Goal: Task Accomplishment & Management: Complete application form

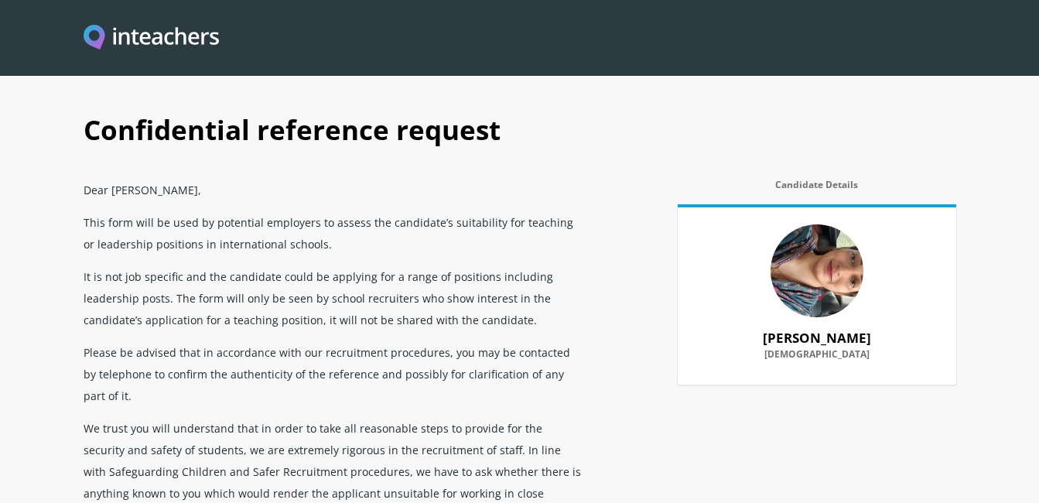
click at [814, 269] on img at bounding box center [817, 270] width 93 height 93
click at [807, 293] on img at bounding box center [817, 270] width 93 height 93
click at [813, 277] on img at bounding box center [817, 270] width 93 height 93
click at [813, 276] on img at bounding box center [817, 270] width 93 height 93
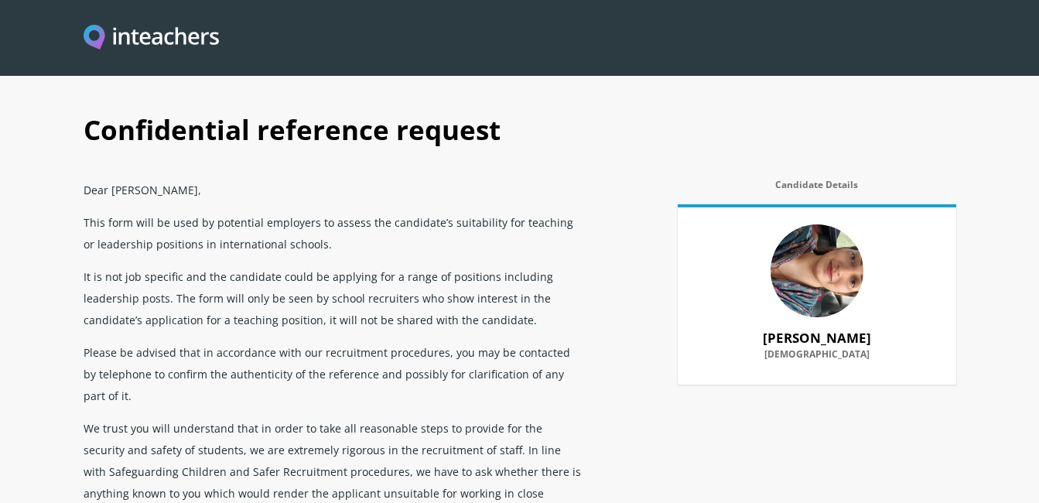
drag, startPoint x: 813, startPoint y: 268, endPoint x: 791, endPoint y: 261, distance: 23.5
click at [791, 261] on img at bounding box center [817, 270] width 93 height 93
click at [792, 260] on img at bounding box center [817, 270] width 93 height 93
click at [790, 265] on img at bounding box center [817, 270] width 93 height 93
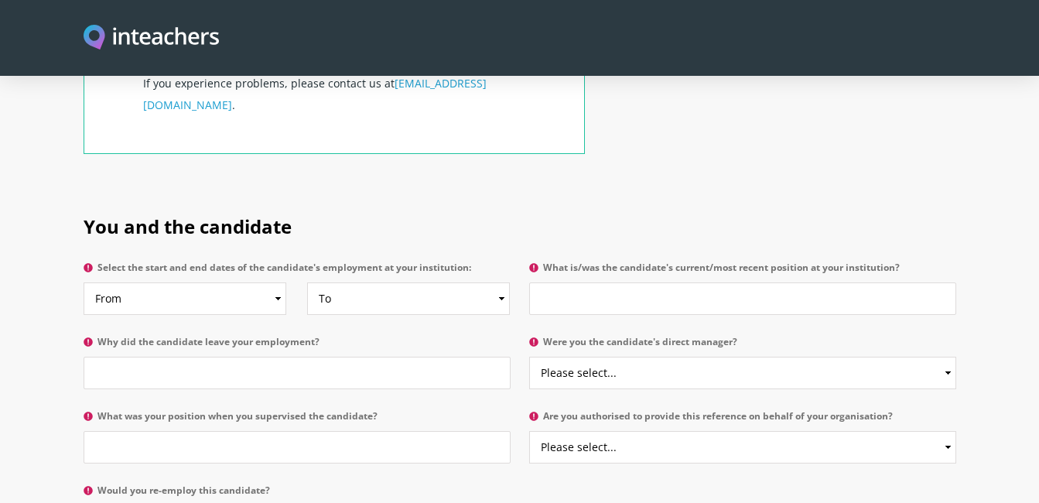
scroll to position [619, 0]
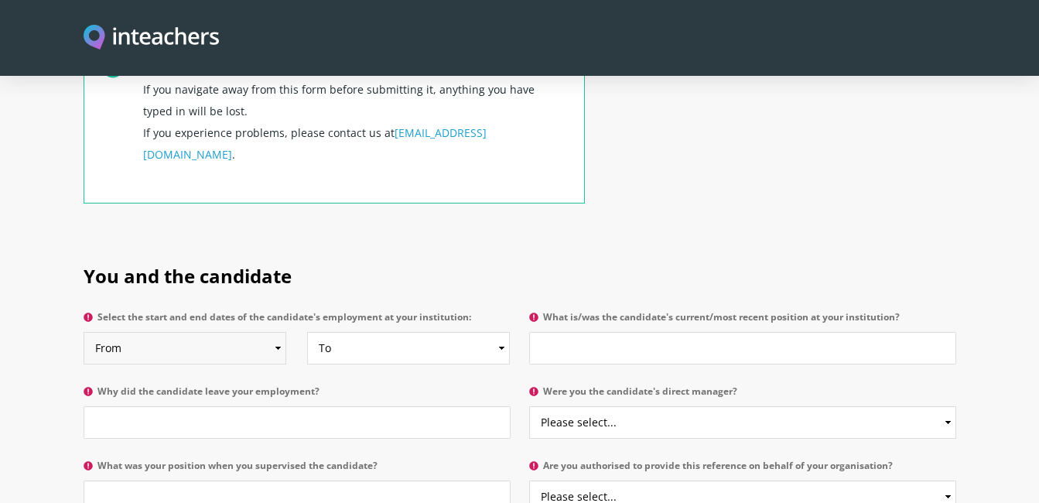
click at [278, 332] on select "From 2025 2024 2023 2022 2021 2020 2019 2018 2017 2016 2015 2014 2013 2012 2011…" at bounding box center [185, 348] width 203 height 33
select select "2014"
click at [84, 332] on select "From 2025 2024 2023 2022 2021 2020 2019 2018 2017 2016 2015 2014 2013 2012 2011…" at bounding box center [185, 348] width 203 height 33
click at [501, 332] on select "To Currently 2025 2024 2023 2022 2021 2020 2019 2018 2017 2016 2015 2014 2013 2…" at bounding box center [408, 348] width 203 height 33
select select "2022"
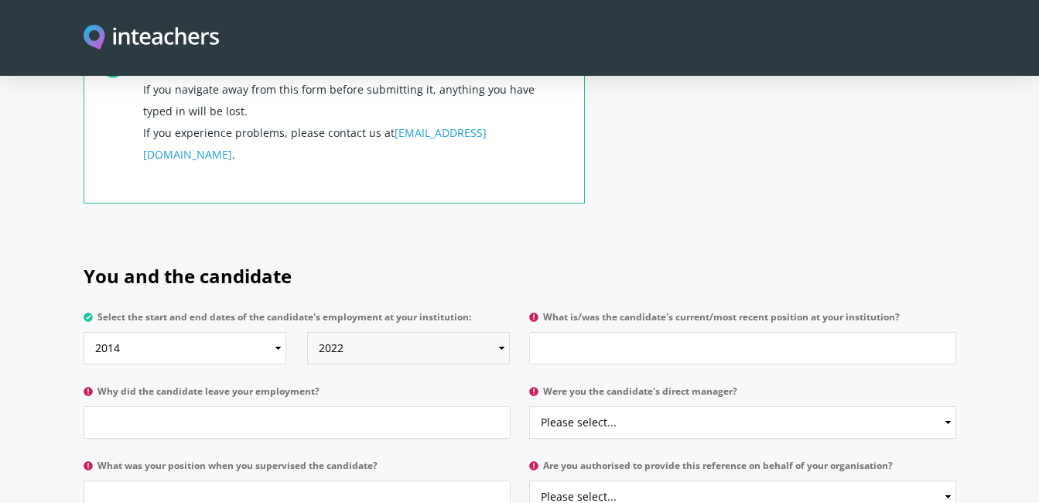
click at [307, 332] on select "To Currently 2025 2024 2023 2022 2021 2020 2019 2018 2017 2016 2015 2014 2013 2…" at bounding box center [408, 348] width 203 height 33
click at [546, 332] on input "What is/was the candidate's current/most recent position at your institution?" at bounding box center [742, 348] width 427 height 33
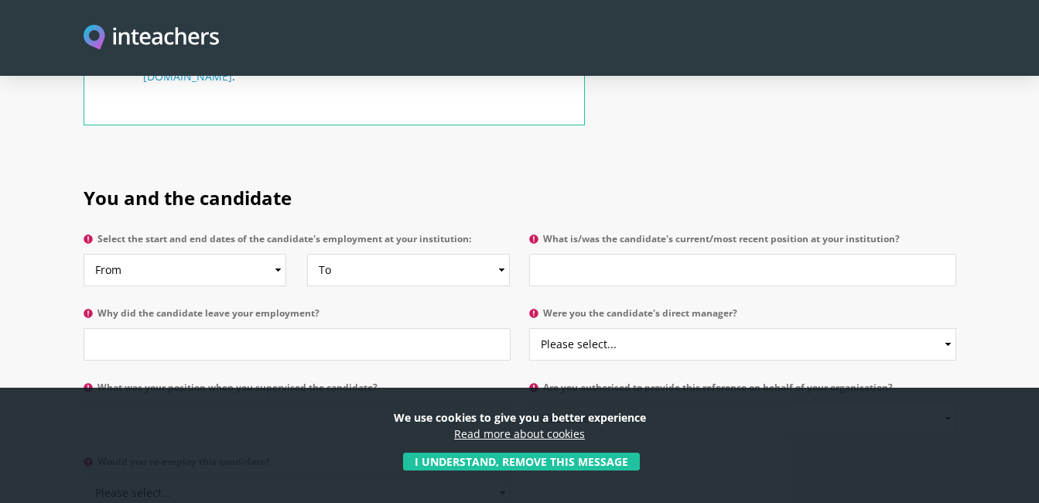
scroll to position [697, 0]
click at [138, 255] on select "From 2025 2024 2023 2022 2021 2020 2019 2018 2017 2016 2015 2014 2013 2012 2011…" at bounding box center [185, 271] width 203 height 33
select select "2014"
click at [84, 255] on select "From 2025 2024 2023 2022 2021 2020 2019 2018 2017 2016 2015 2014 2013 2012 2011…" at bounding box center [185, 271] width 203 height 33
click at [349, 255] on select "To Currently 2025 2024 2023 2022 2021 2020 2019 2018 2017 2016 2015 2014 2013 2…" at bounding box center [408, 271] width 203 height 33
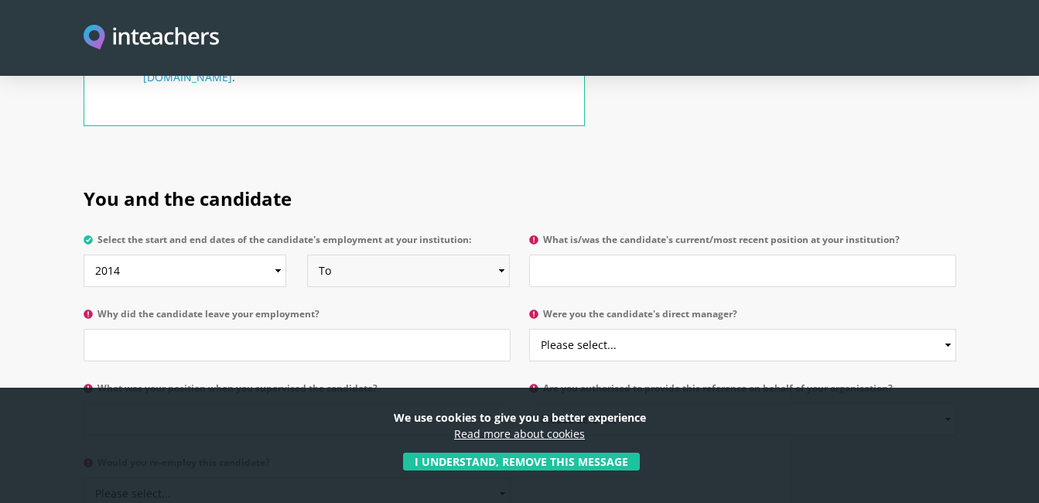
select select "2022"
click at [307, 255] on select "To Currently 2025 2024 2023 2022 2021 2020 2019 2018 2017 2016 2015 2014 2013 2…" at bounding box center [408, 271] width 203 height 33
click at [553, 255] on input "What is/was the candidate's current/most recent position at your institution?" at bounding box center [742, 271] width 427 height 33
type input "A"
drag, startPoint x: 543, startPoint y: 228, endPoint x: 608, endPoint y: 228, distance: 65.8
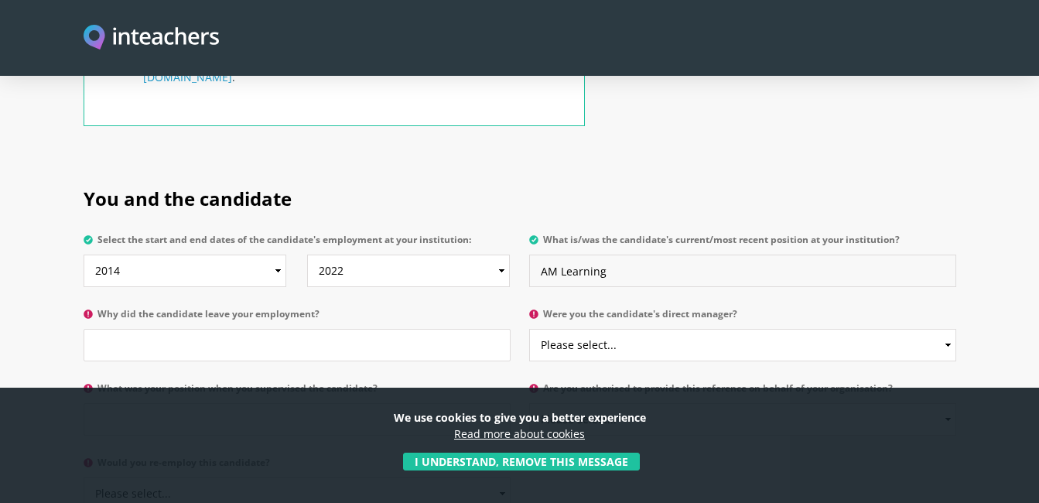
click at [608, 255] on input "AM Learning" at bounding box center [742, 271] width 427 height 33
paste input "(Learning Academy) Multan"
type input "AM (Learning Academy) Multan"
click at [121, 329] on input "Why did the candidate leave your employment?" at bounding box center [297, 345] width 427 height 33
type input "f"
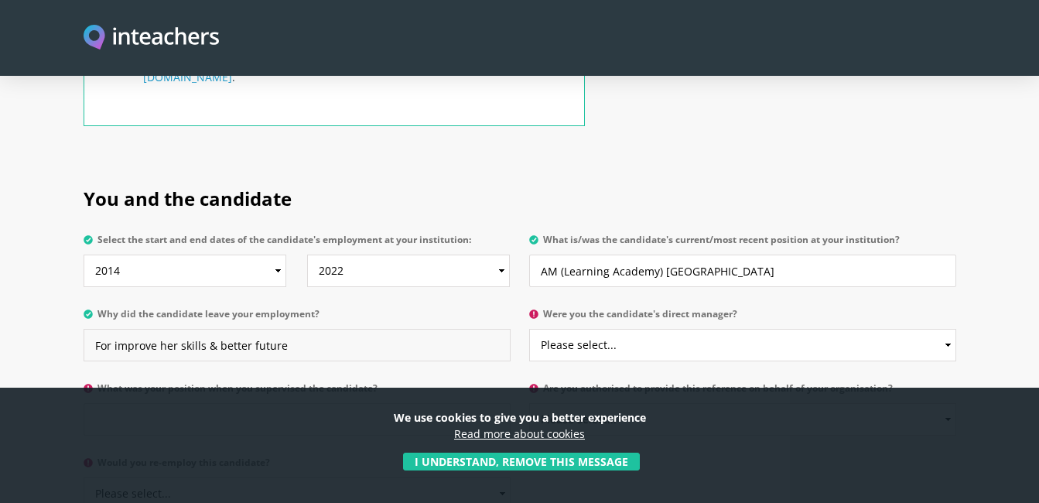
type input "For improve her skills & better future"
click at [950, 329] on select "Please select... Yes No" at bounding box center [742, 345] width 427 height 33
select select "Yes"
click at [529, 329] on select "Please select... Yes No" at bounding box center [742, 345] width 427 height 33
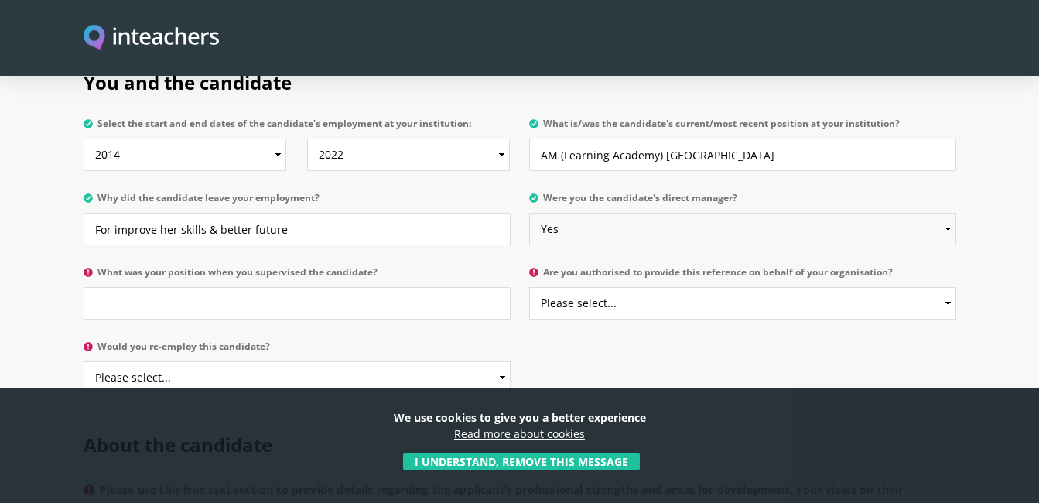
scroll to position [851, 0]
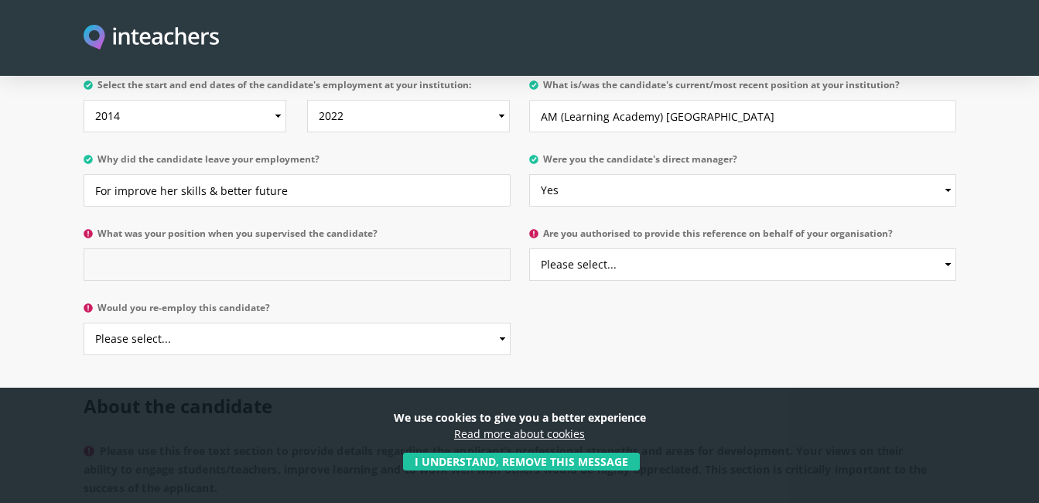
click at [155, 248] on input "What was your position when you supervised the candidate?" at bounding box center [297, 264] width 427 height 33
type input "HR Coordinator"
click at [947, 248] on select "Please select... Yes No" at bounding box center [742, 264] width 427 height 33
select select "Yes"
click at [529, 248] on select "Please select... Yes No" at bounding box center [742, 264] width 427 height 33
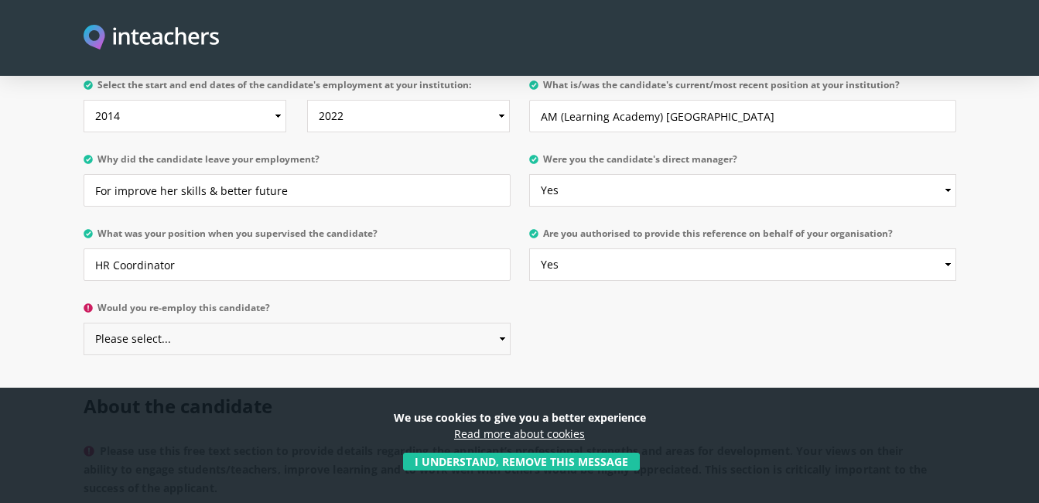
click at [506, 323] on select "Please select... Yes No" at bounding box center [297, 339] width 427 height 33
select select "Yes"
click at [84, 323] on select "Please select... Yes No" at bounding box center [297, 339] width 427 height 33
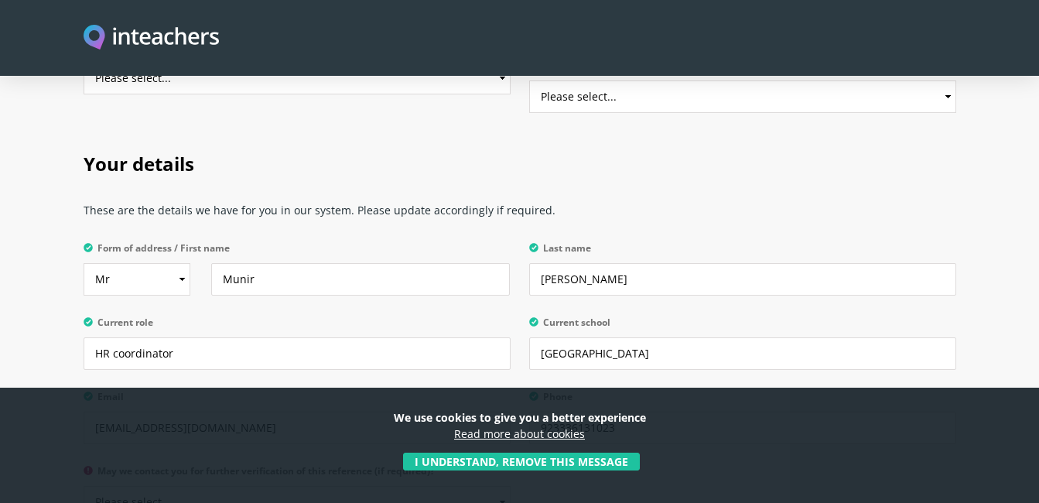
scroll to position [3018, 0]
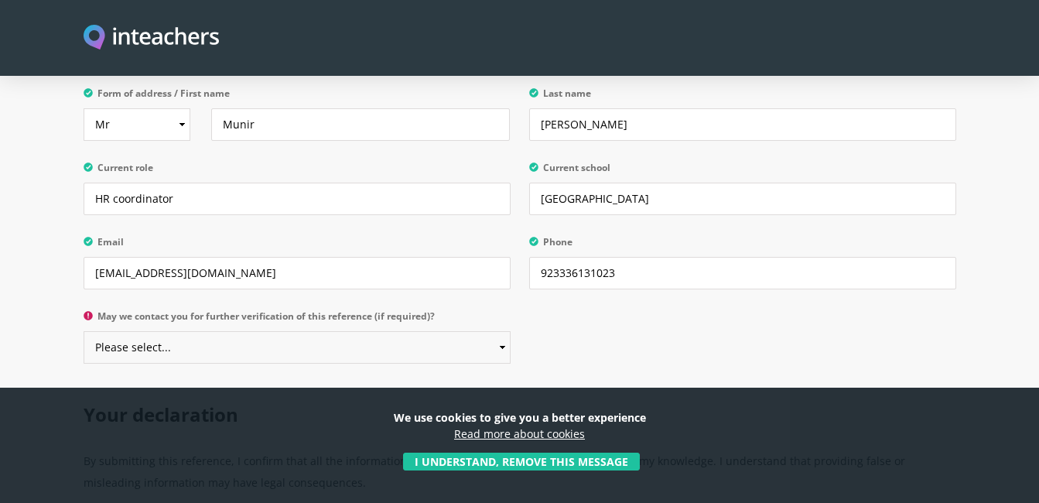
click at [502, 331] on select "Please select... Yes No" at bounding box center [297, 347] width 427 height 33
select select "Yes"
click at [84, 331] on select "Please select... Yes No" at bounding box center [297, 347] width 427 height 33
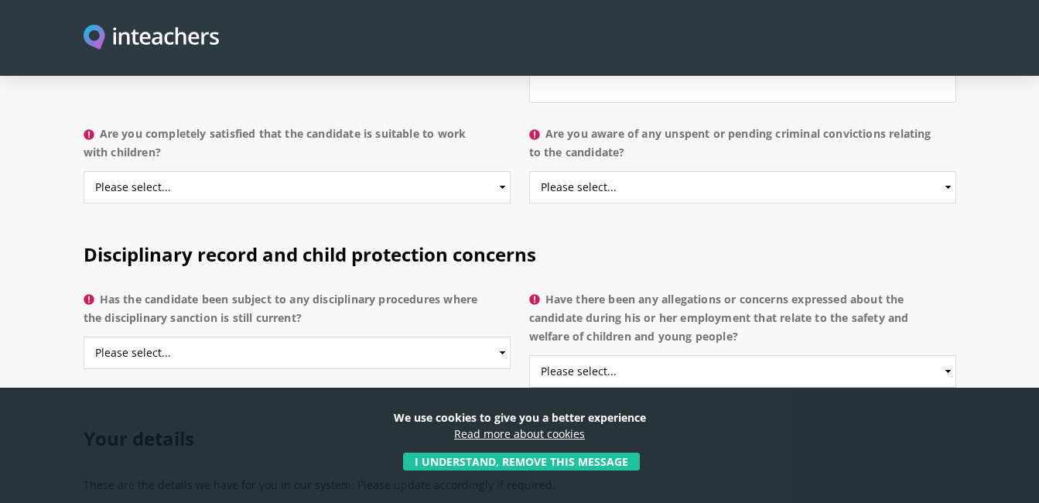
scroll to position [2614, 0]
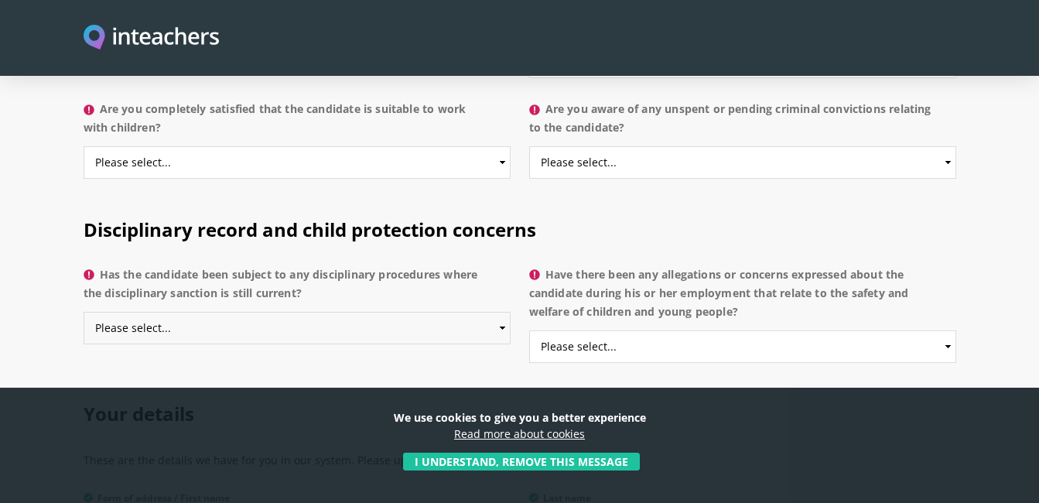
click at [498, 312] on select "Please select... Yes No Do not know" at bounding box center [297, 328] width 427 height 33
select select "No"
click at [84, 312] on select "Please select... Yes No Do not know" at bounding box center [297, 328] width 427 height 33
click at [950, 330] on select "Please select... Yes No Do not know" at bounding box center [742, 346] width 427 height 33
select select "No"
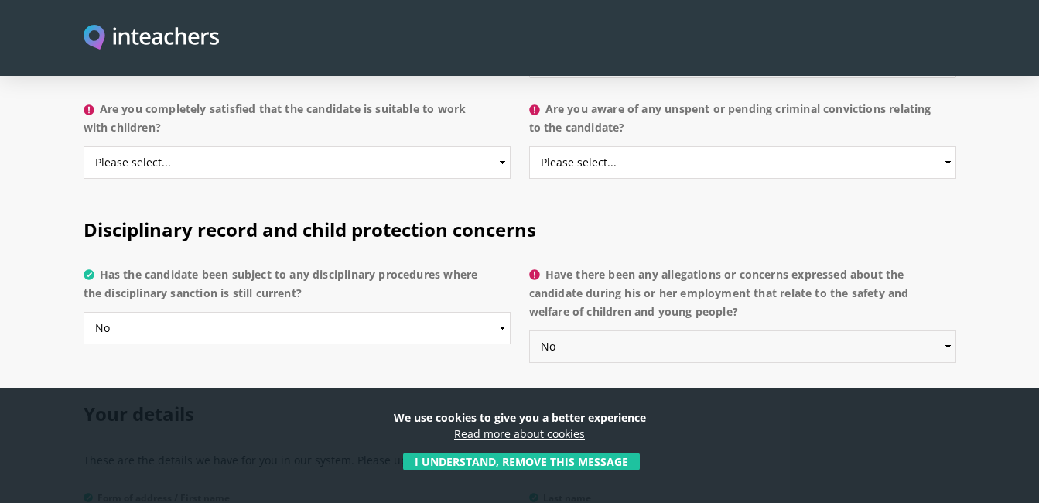
click at [529, 330] on select "Please select... Yes No Do not know" at bounding box center [742, 346] width 427 height 33
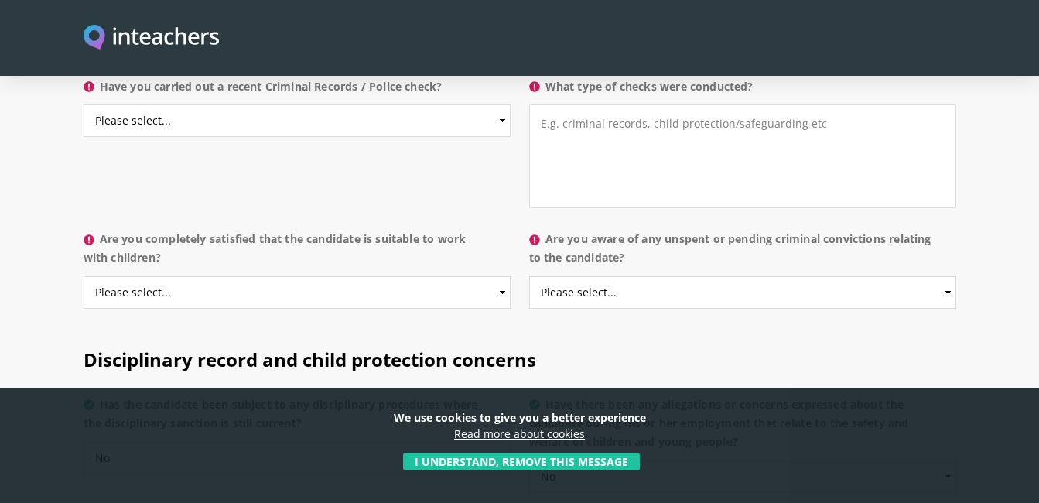
scroll to position [2459, 0]
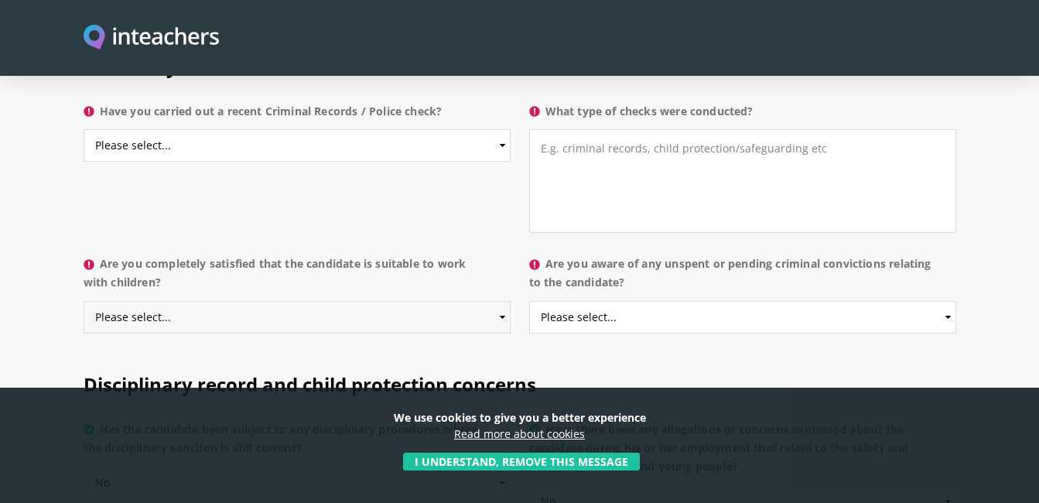
click at [504, 301] on select "Please select... Yes No Do not know" at bounding box center [297, 317] width 427 height 33
select select "Yes"
click at [84, 301] on select "Please select... Yes No Do not know" at bounding box center [297, 317] width 427 height 33
click at [950, 301] on select "Please select... Yes No Do not know" at bounding box center [742, 317] width 427 height 33
select select "No"
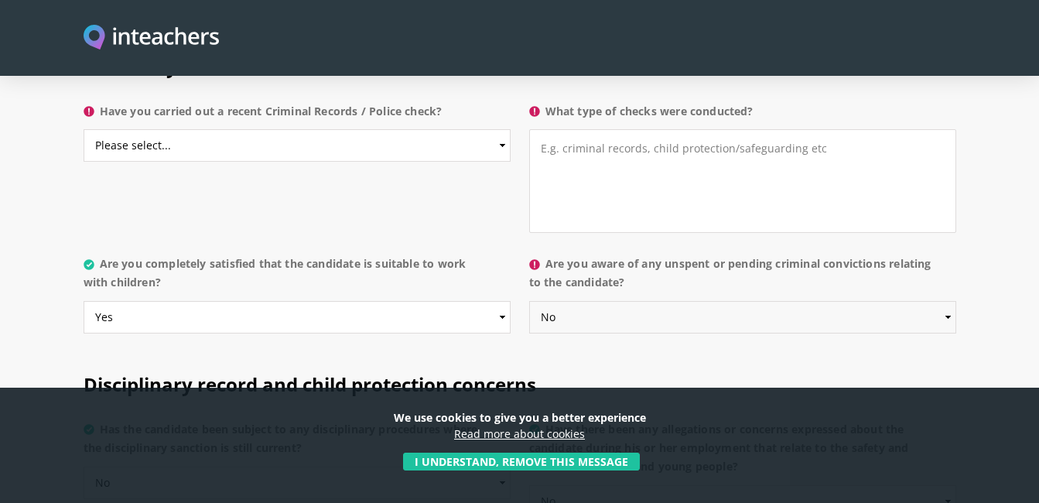
click at [529, 301] on select "Please select... Yes No Do not know" at bounding box center [742, 317] width 427 height 33
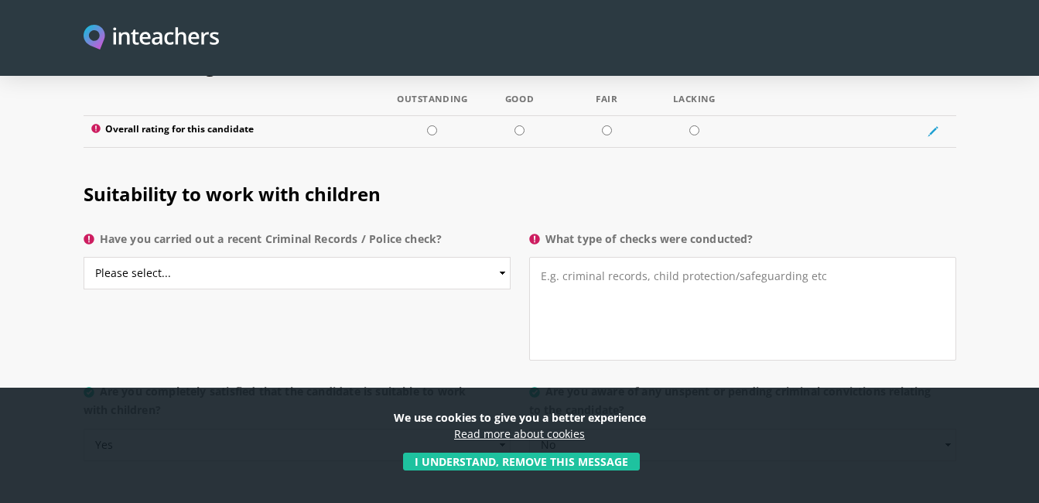
scroll to position [2304, 0]
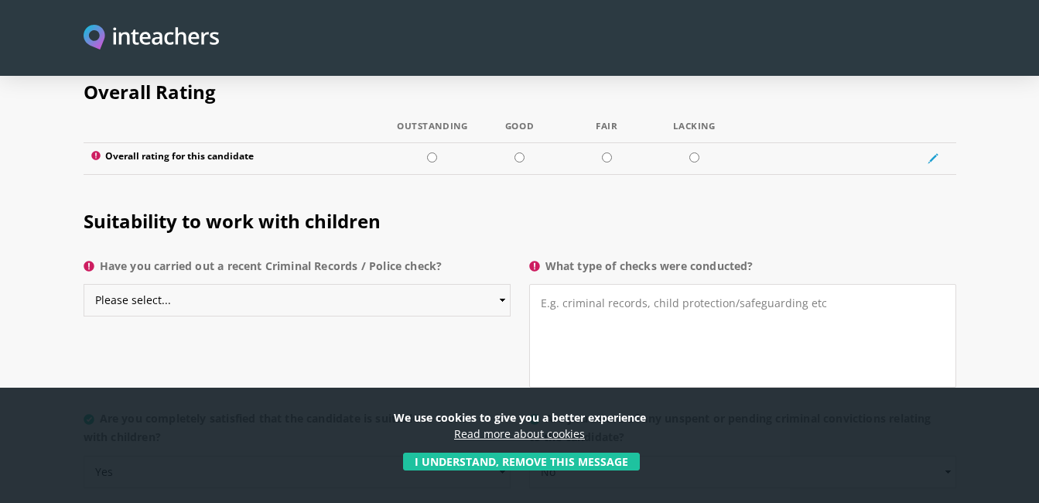
click at [502, 284] on select "Please select... Yes No Do not know" at bounding box center [297, 300] width 427 height 33
select select "Yes"
click at [84, 284] on select "Please select... Yes No Do not know" at bounding box center [297, 300] width 427 height 33
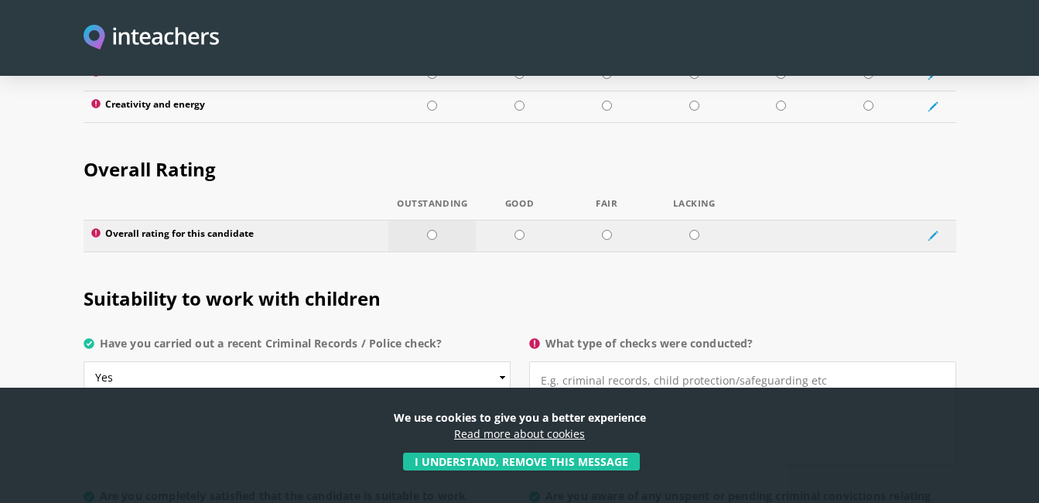
click at [432, 230] on input "radio" at bounding box center [432, 235] width 10 height 10
radio input "true"
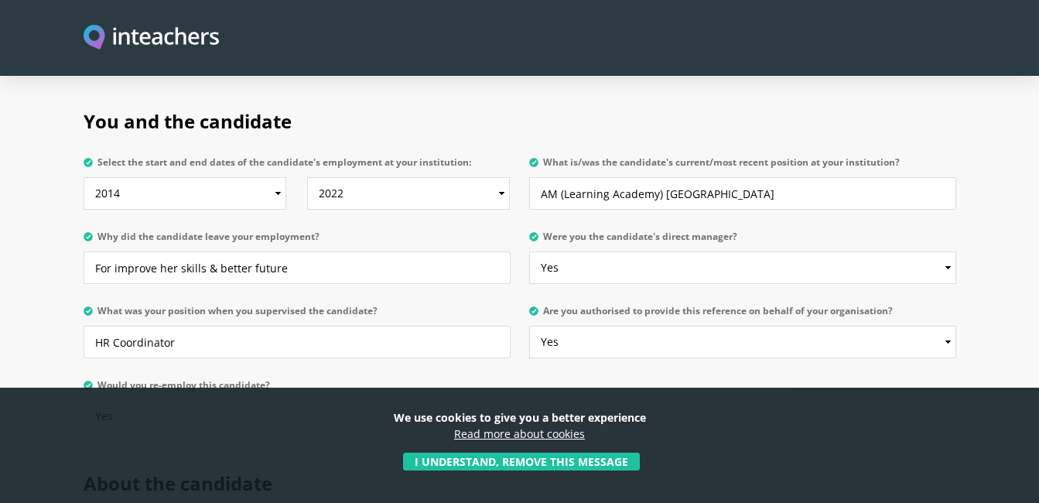
scroll to position [929, 0]
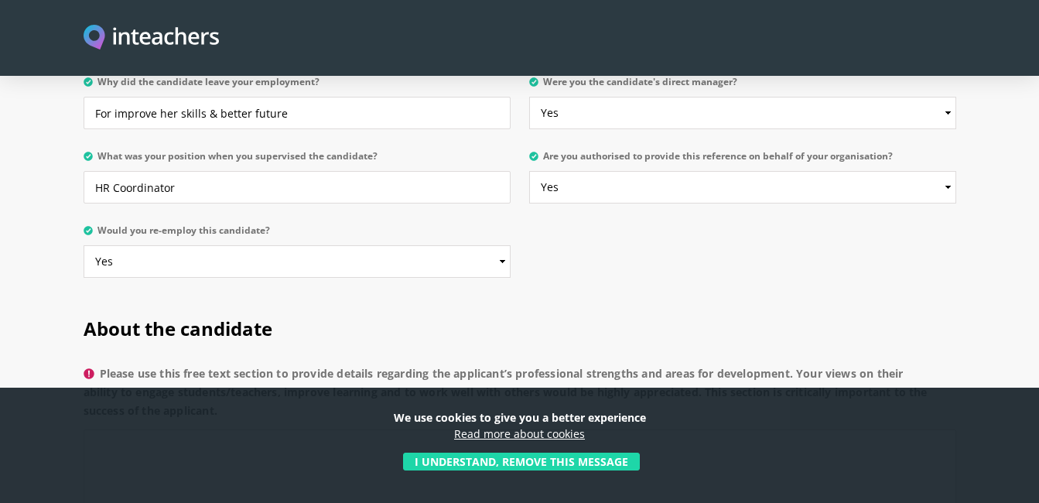
click at [627, 459] on button "I understand, remove this message" at bounding box center [521, 462] width 237 height 18
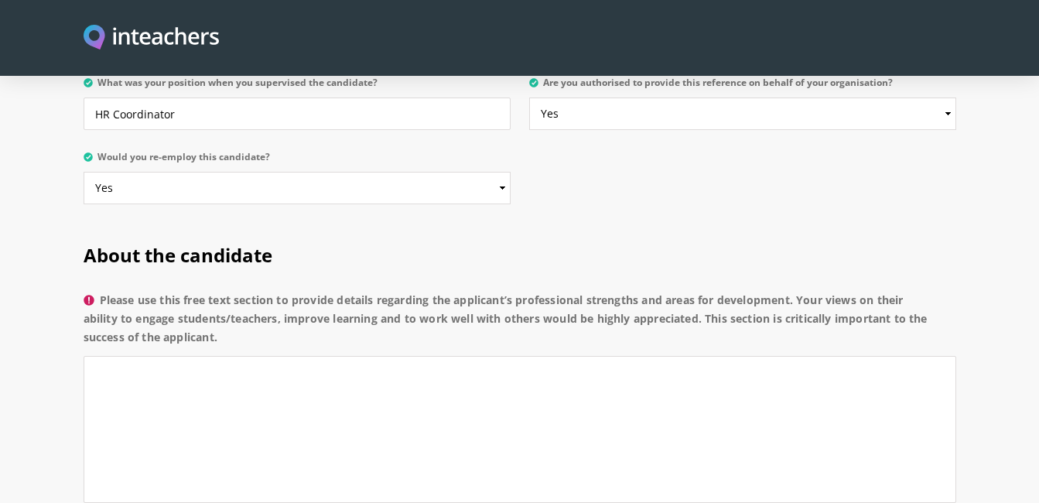
scroll to position [1006, 0]
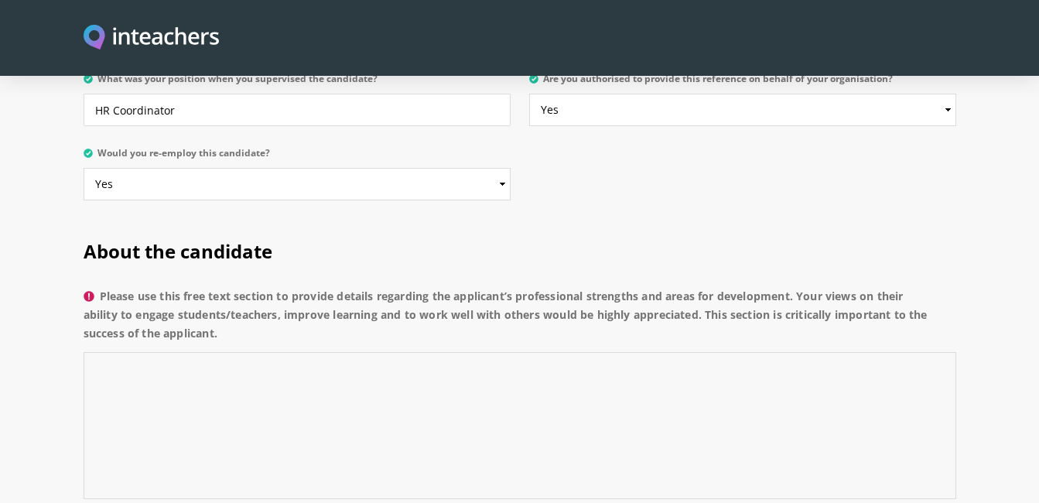
click at [128, 352] on textarea "Please use this free text section to provide details regarding the applicant’s …" at bounding box center [520, 425] width 873 height 147
paste textarea "Aqsa has consistently demonstrated strong professional qualities in her work. O…"
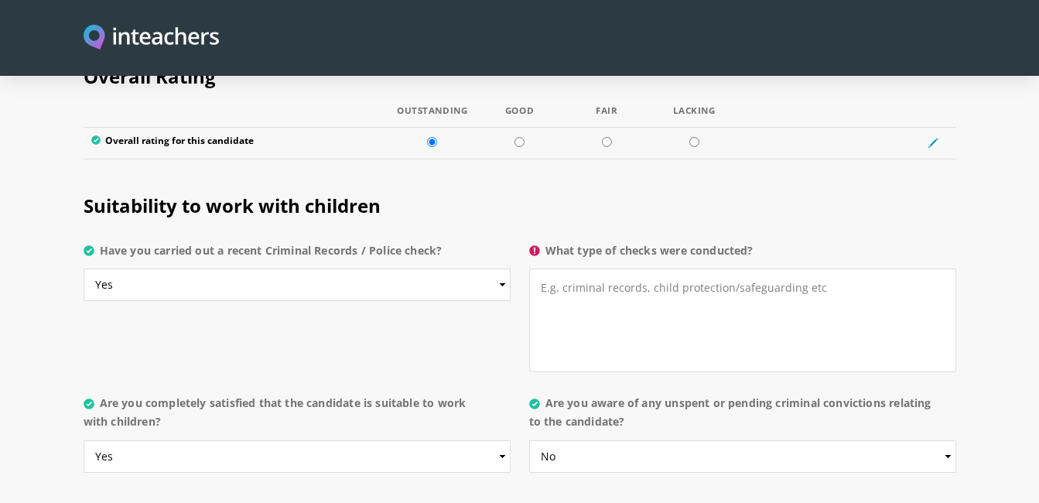
scroll to position [2244, 0]
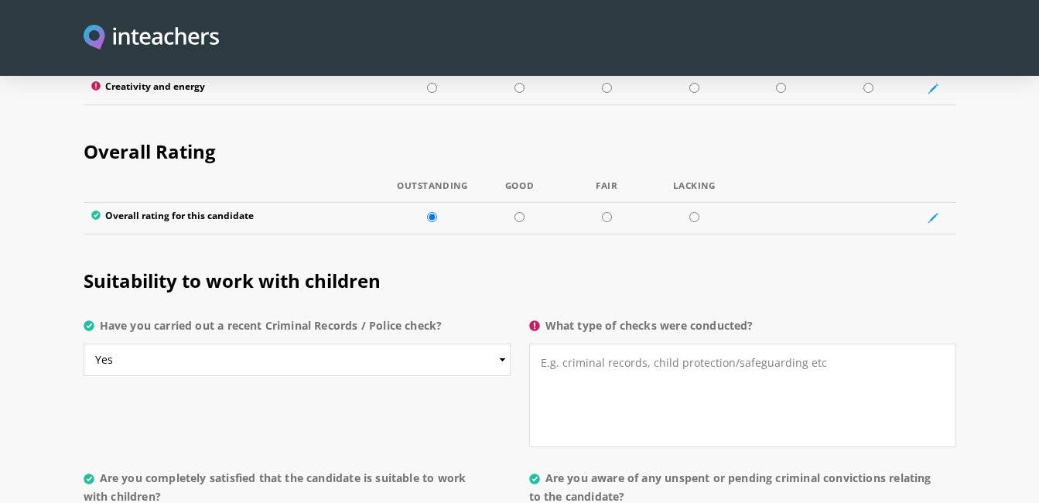
type textarea "Aqsa has consistently demonstrated strong professional qualities in her work. O…"
drag, startPoint x: 544, startPoint y: 322, endPoint x: 702, endPoint y: 337, distance: 158.6
click at [702, 344] on textarea "What type of checks were conducted?" at bounding box center [742, 396] width 427 height 104
click at [503, 344] on select "Please select... Yes No Do not know" at bounding box center [297, 360] width 427 height 33
select select "No"
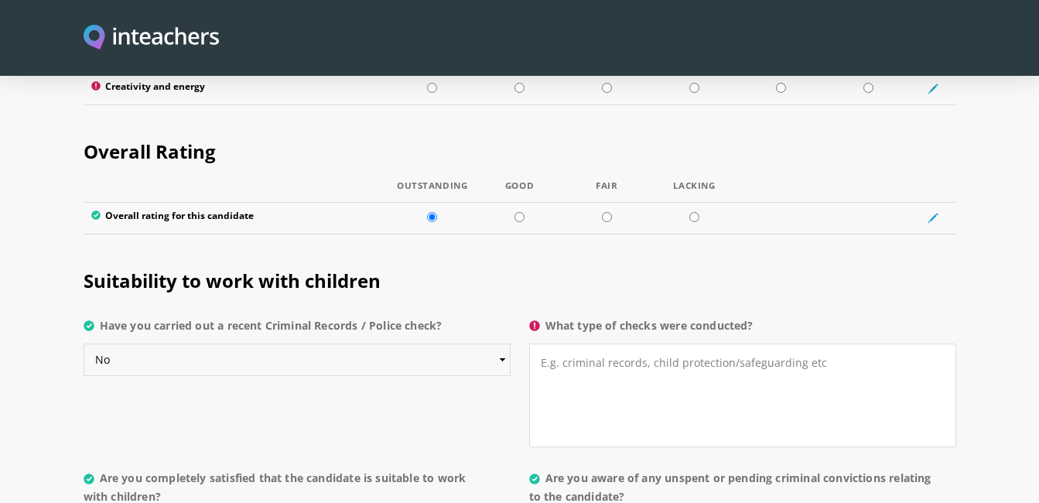
click at [84, 344] on select "Please select... Yes No Do not know" at bounding box center [297, 360] width 427 height 33
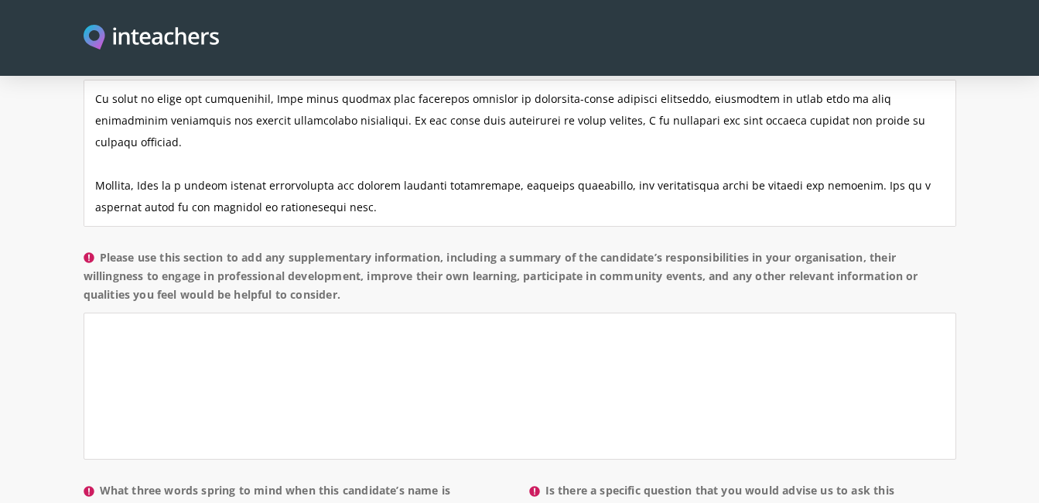
scroll to position [1450, 0]
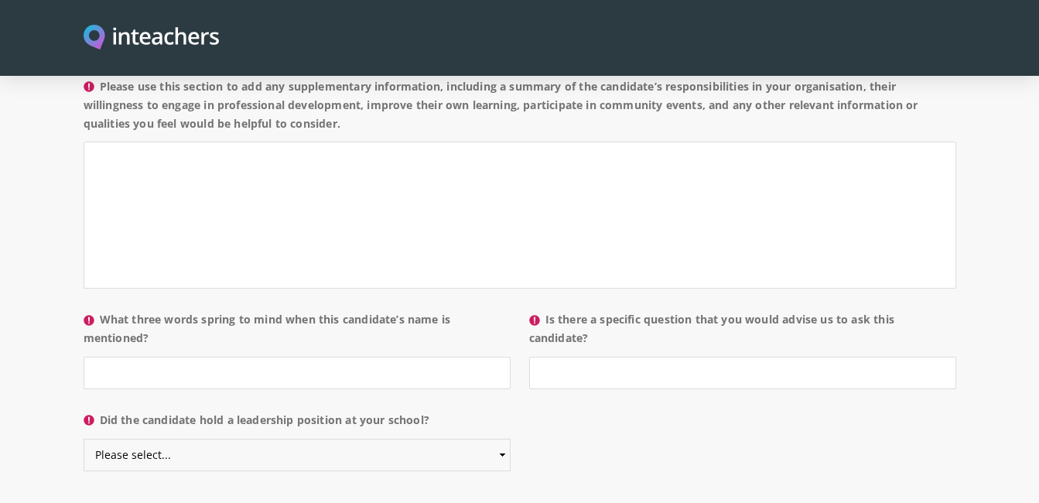
click at [502, 439] on select "Please select... Yes No" at bounding box center [297, 455] width 427 height 33
select select "Yes"
click at [84, 439] on select "Please select... Yes No" at bounding box center [297, 455] width 427 height 33
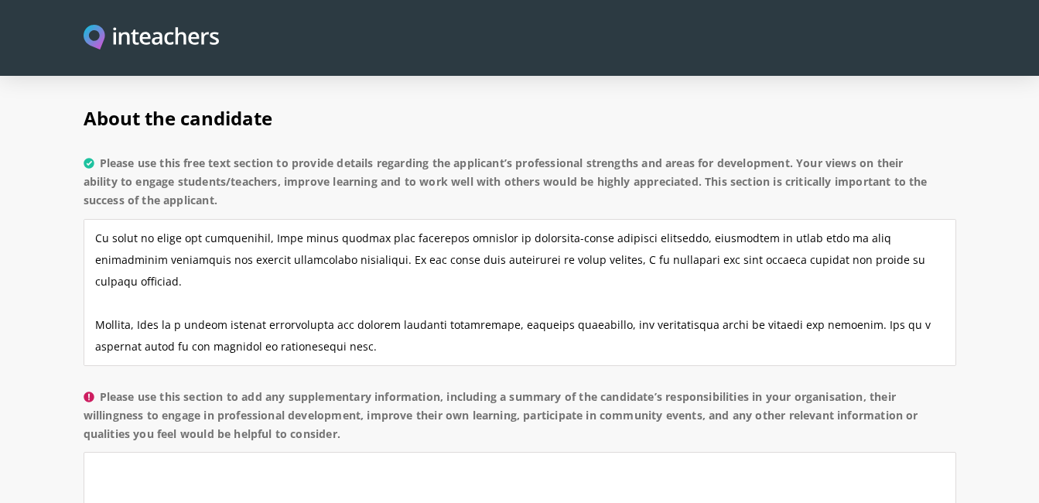
scroll to position [1140, 0]
paste textarea "In our organisation, Aqsa’s responsibilities have included preparing and delive…"
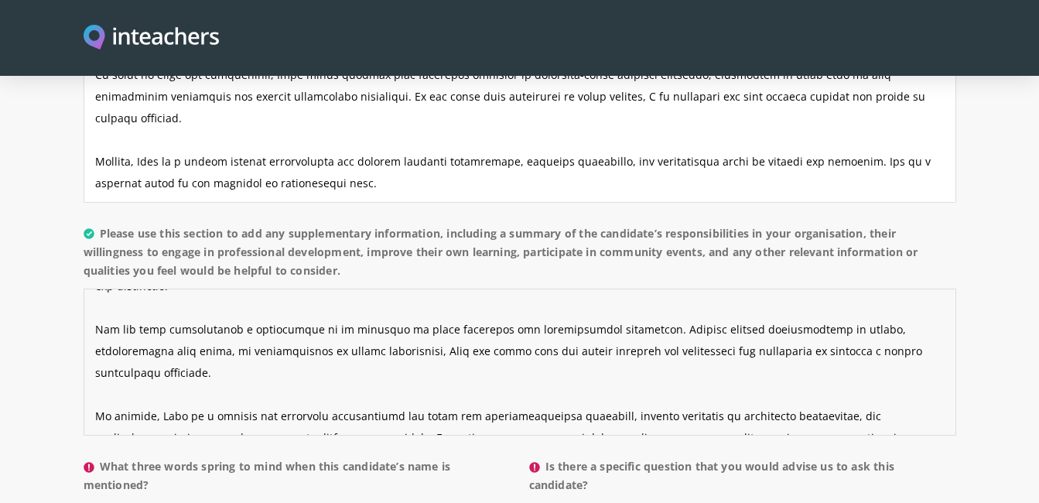
scroll to position [1423, 0]
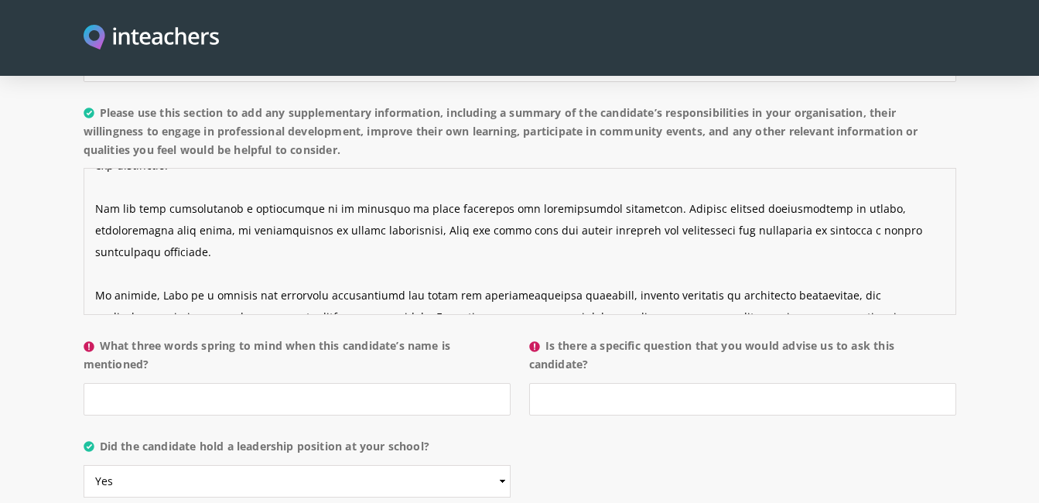
type textarea "In our organisation, Aqsa’s responsibilities have included preparing and delive…"
click at [166, 383] on input "What three words spring to mind when this candidate’s name is mentioned?" at bounding box center [297, 399] width 427 height 33
paste input "Professional – Adaptable – Supportive"
type input "Professional – Adaptable – Supportive"
click at [537, 383] on input "Is there a specific question that you would advise us to ask this candidate?" at bounding box center [742, 399] width 427 height 33
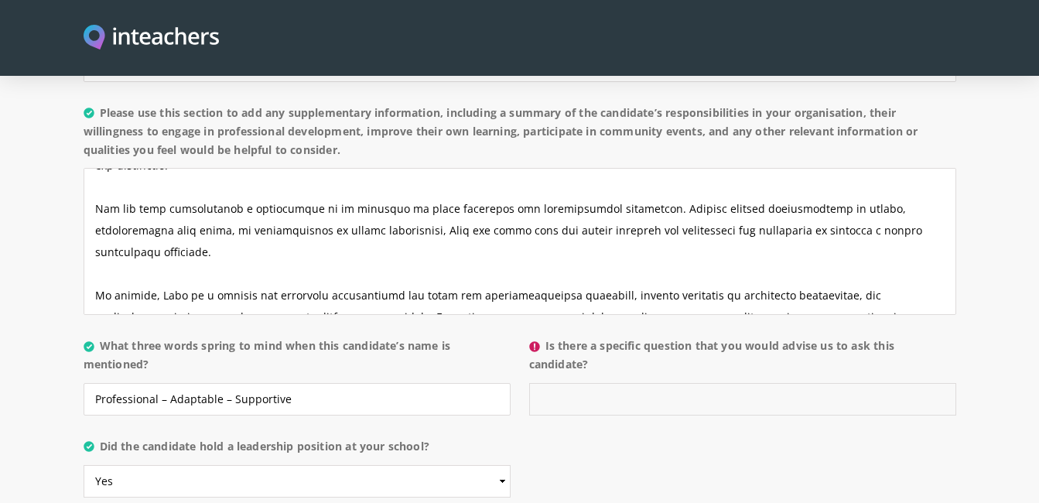
click at [555, 383] on input "Is there a specific question that you would advise us to ask this candidate?" at bounding box center [742, 399] width 427 height 33
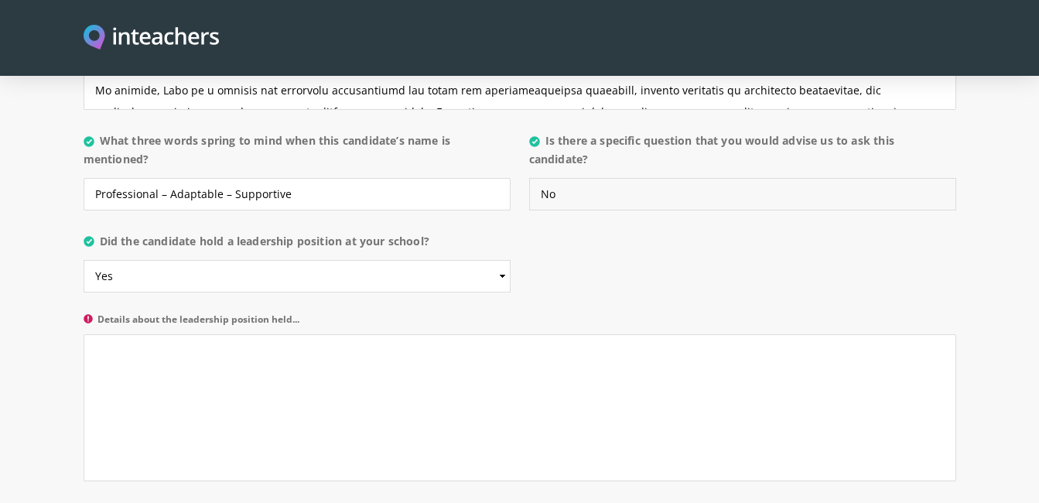
scroll to position [1655, 0]
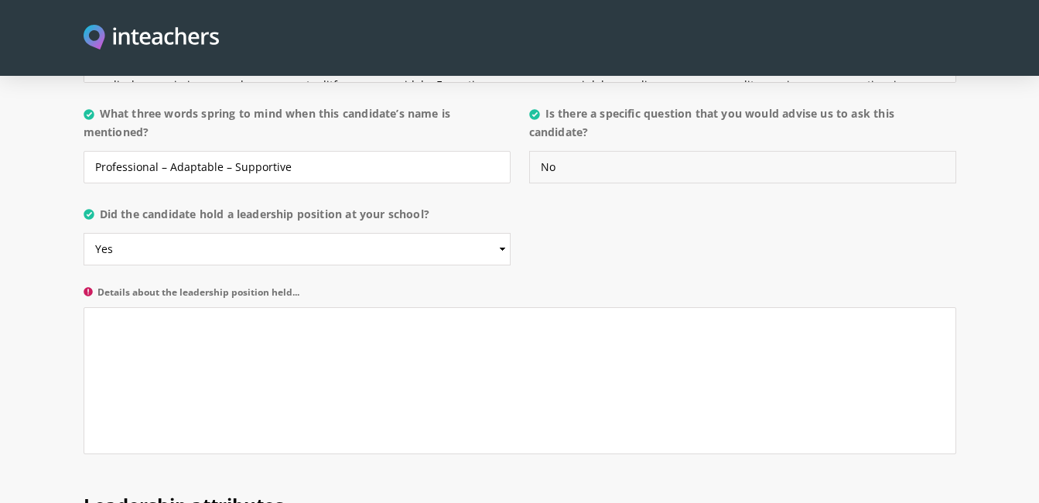
type input "No"
click at [151, 307] on textarea "Details about the leadership position held..." at bounding box center [520, 380] width 873 height 147
paste textarea "In addition to her teaching responsibilities, Aqsa has demonstrated leadership …"
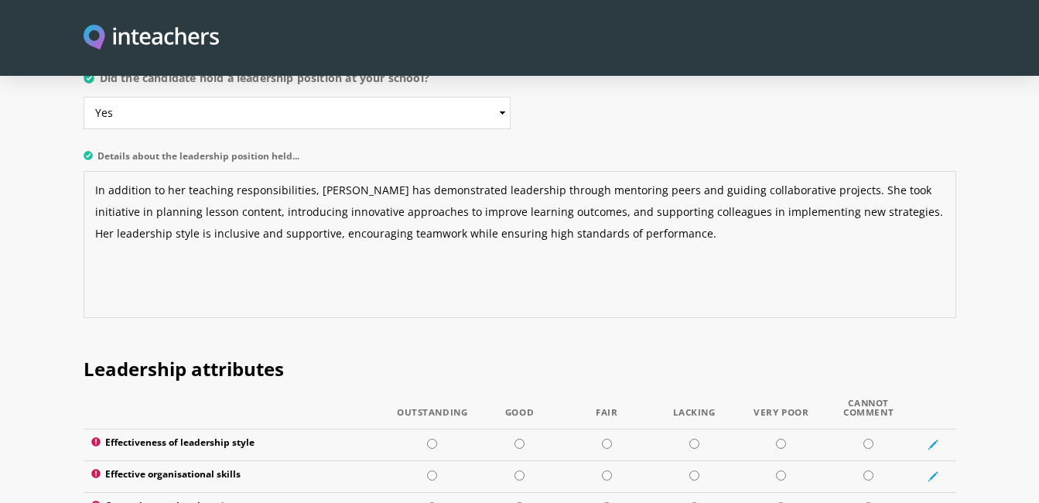
scroll to position [1965, 0]
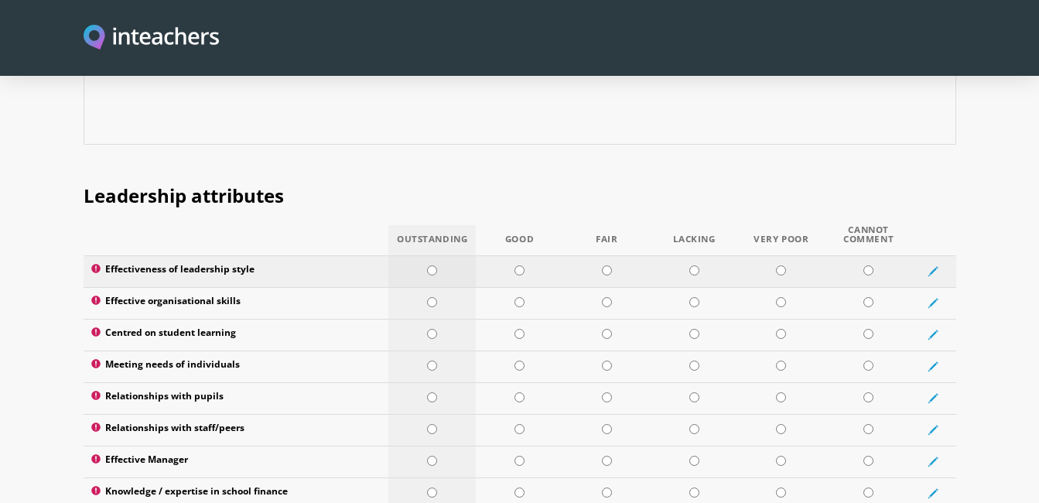
type textarea "In addition to her teaching responsibilities, Aqsa has demonstrated leadership …"
click at [437, 255] on td at bounding box center [432, 271] width 87 height 32
radio input "true"
click at [434, 297] on input "radio" at bounding box center [432, 302] width 10 height 10
radio input "true"
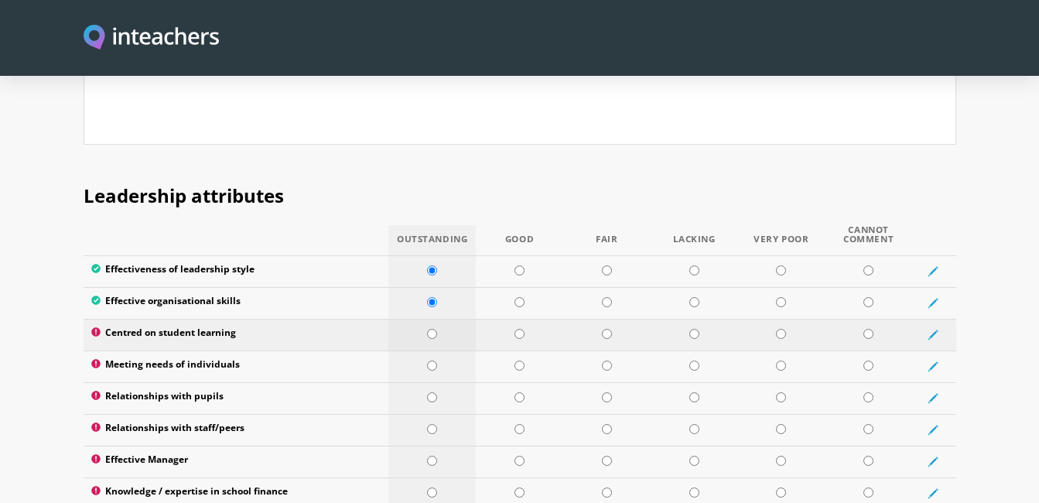
click at [433, 329] on input "radio" at bounding box center [432, 334] width 10 height 10
radio input "true"
click at [430, 361] on input "radio" at bounding box center [432, 366] width 10 height 10
radio input "true"
click at [434, 392] on input "radio" at bounding box center [432, 397] width 10 height 10
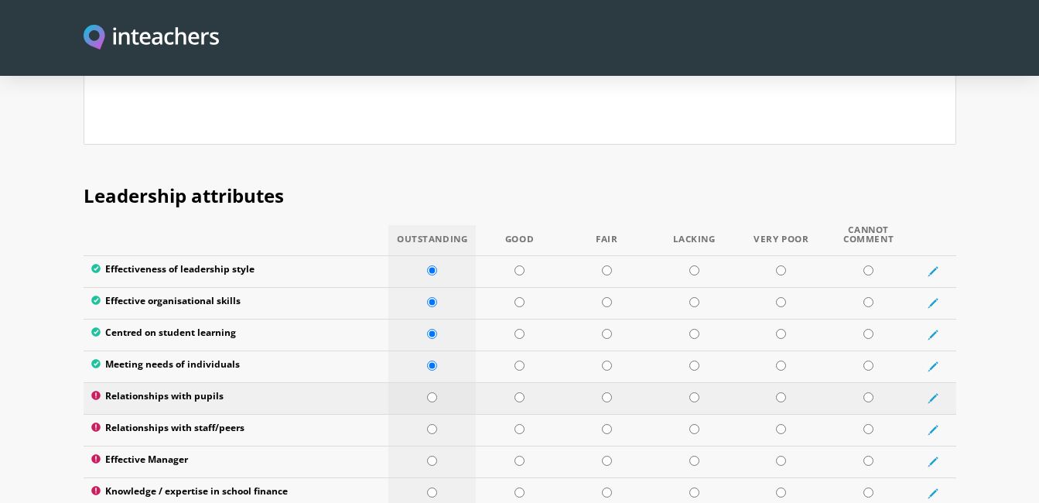
radio input "true"
click at [433, 424] on input "radio" at bounding box center [432, 429] width 10 height 10
radio input "true"
click at [431, 456] on input "radio" at bounding box center [432, 461] width 10 height 10
radio input "true"
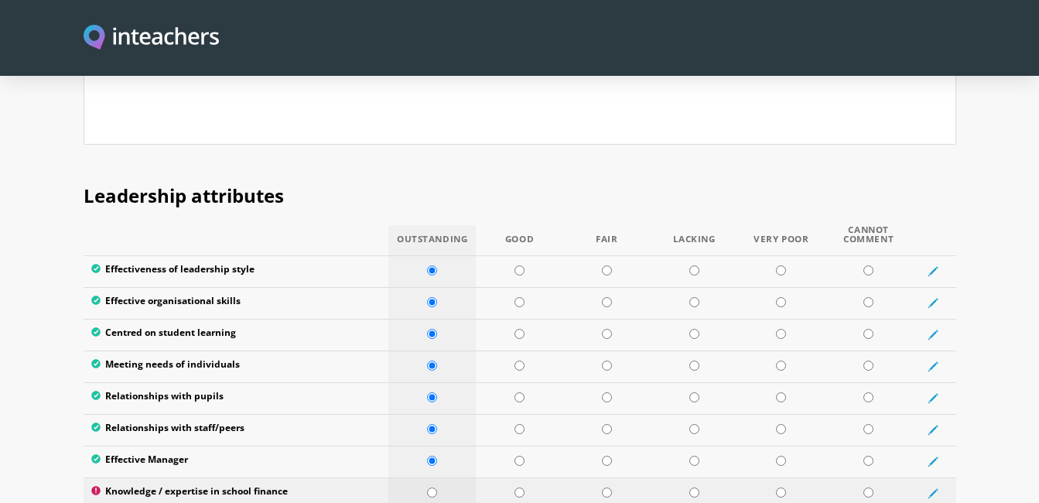
click at [430, 478] on td at bounding box center [432, 494] width 87 height 32
radio input "true"
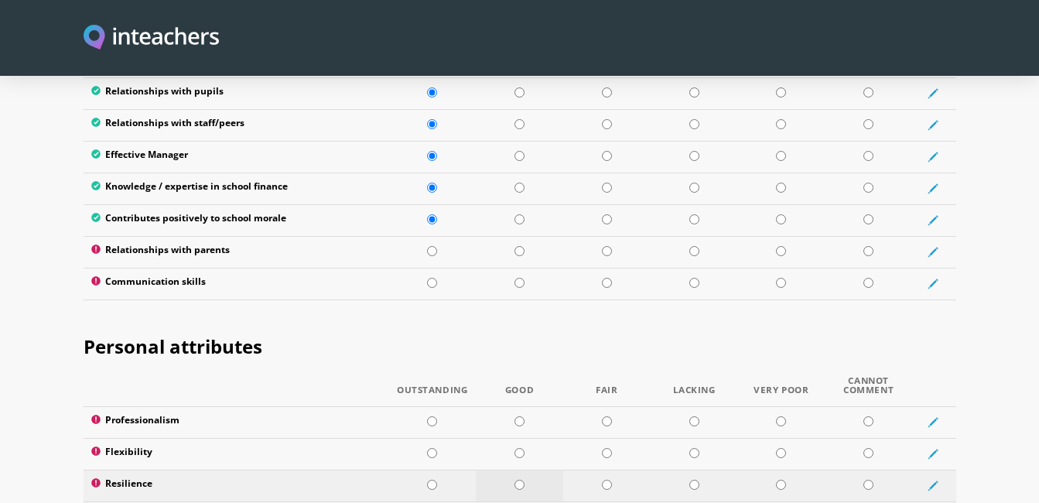
scroll to position [2275, 0]
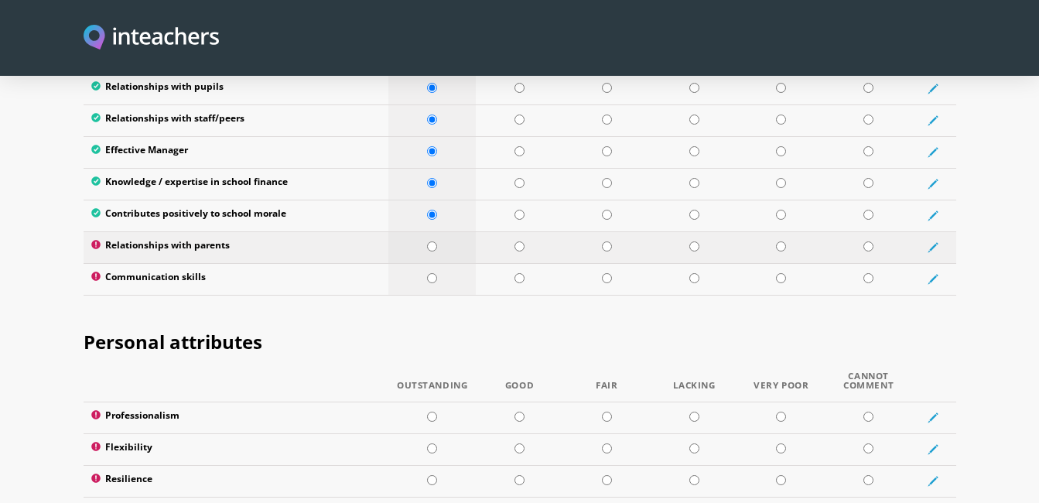
click at [433, 241] on input "radio" at bounding box center [432, 246] width 10 height 10
radio input "true"
click at [428, 273] on input "radio" at bounding box center [432, 278] width 10 height 10
radio input "true"
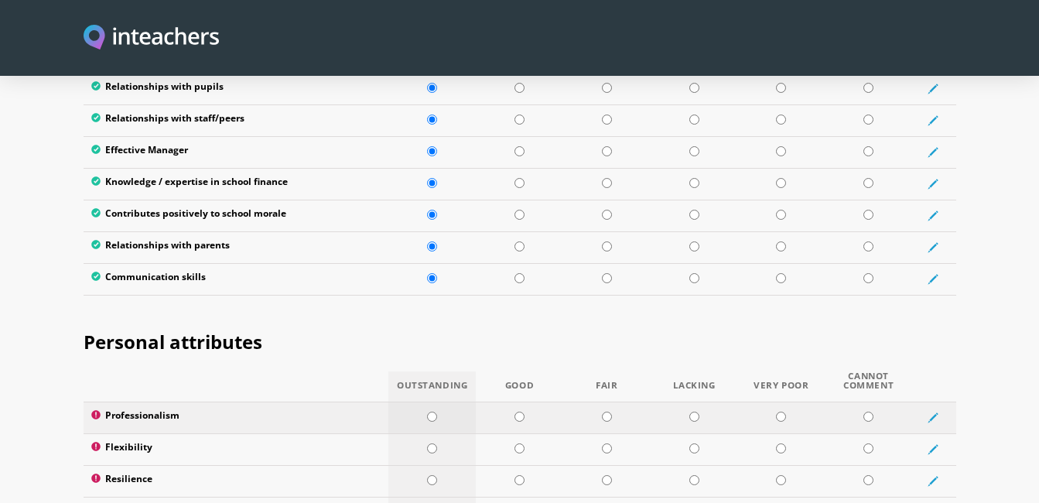
click at [431, 412] on input "radio" at bounding box center [432, 417] width 10 height 10
radio input "true"
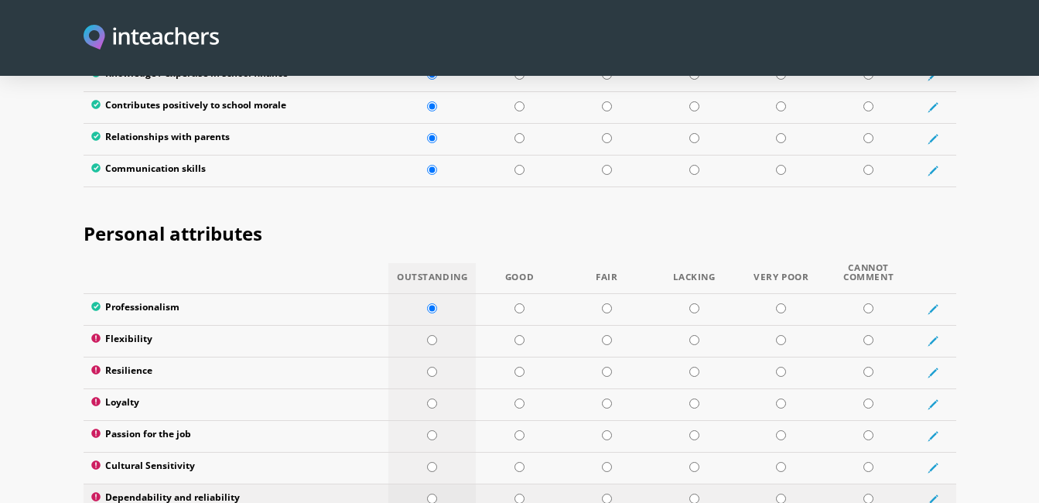
scroll to position [2429, 0]
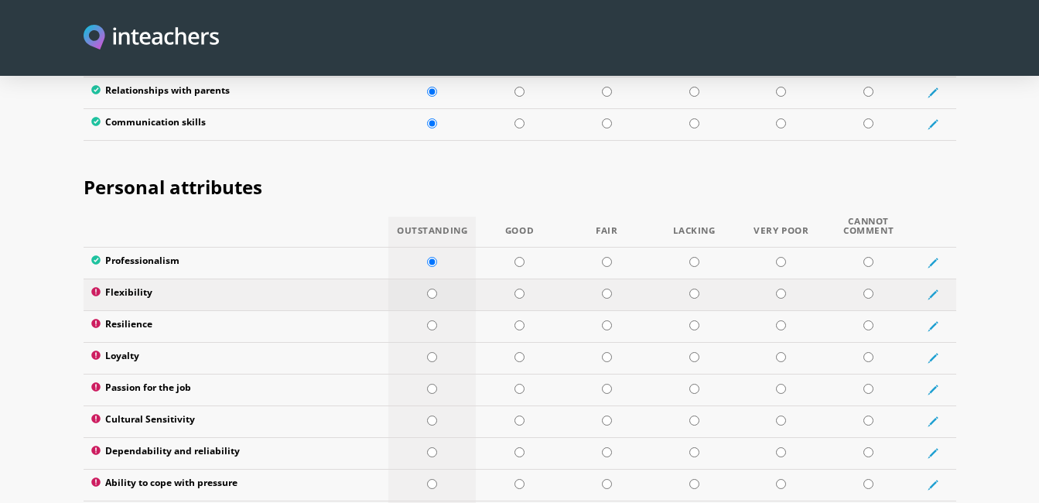
click at [431, 289] on input "radio" at bounding box center [432, 294] width 10 height 10
radio input "true"
click at [434, 320] on input "radio" at bounding box center [432, 325] width 10 height 10
radio input "true"
click at [429, 352] on input "radio" at bounding box center [432, 357] width 10 height 10
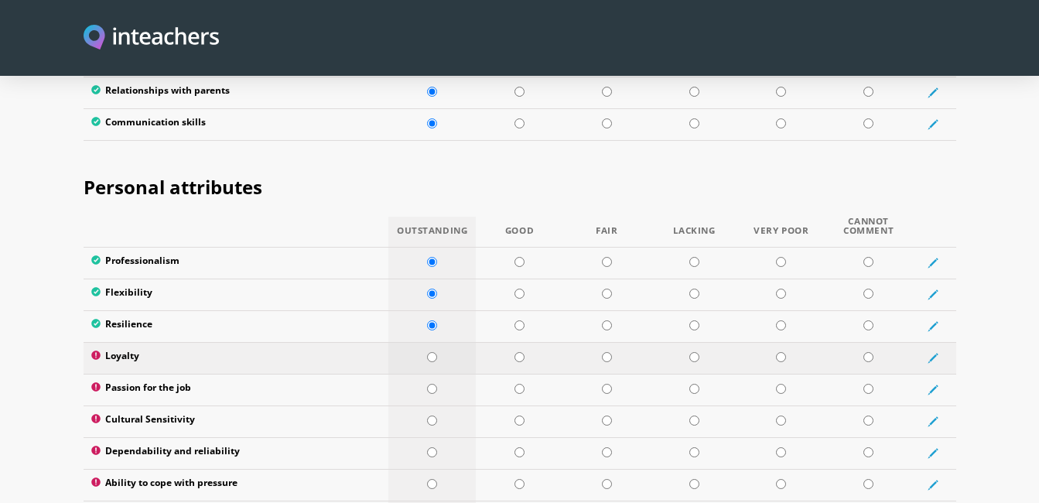
radio input "true"
click at [434, 384] on input "radio" at bounding box center [432, 389] width 10 height 10
radio input "true"
click at [434, 406] on td at bounding box center [432, 422] width 87 height 32
radio input "true"
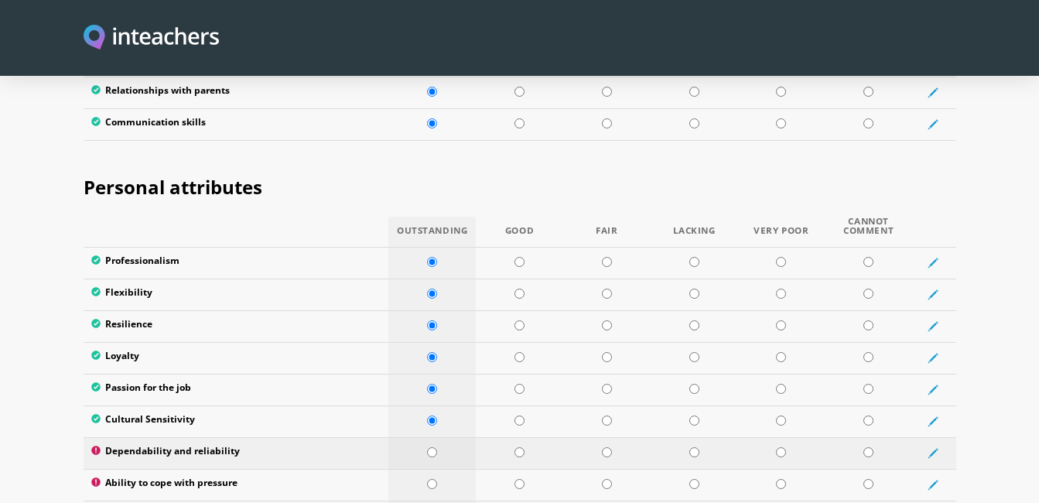
click at [433, 447] on input "radio" at bounding box center [432, 452] width 10 height 10
radio input "true"
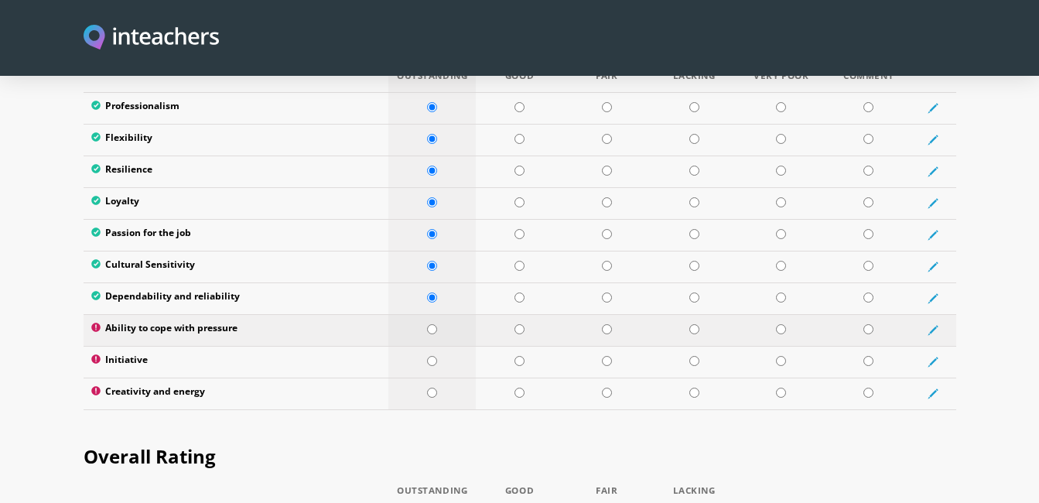
click at [432, 324] on input "radio" at bounding box center [432, 329] width 10 height 10
radio input "true"
click at [434, 356] on input "radio" at bounding box center [432, 361] width 10 height 10
radio input "true"
click at [430, 388] on input "radio" at bounding box center [432, 393] width 10 height 10
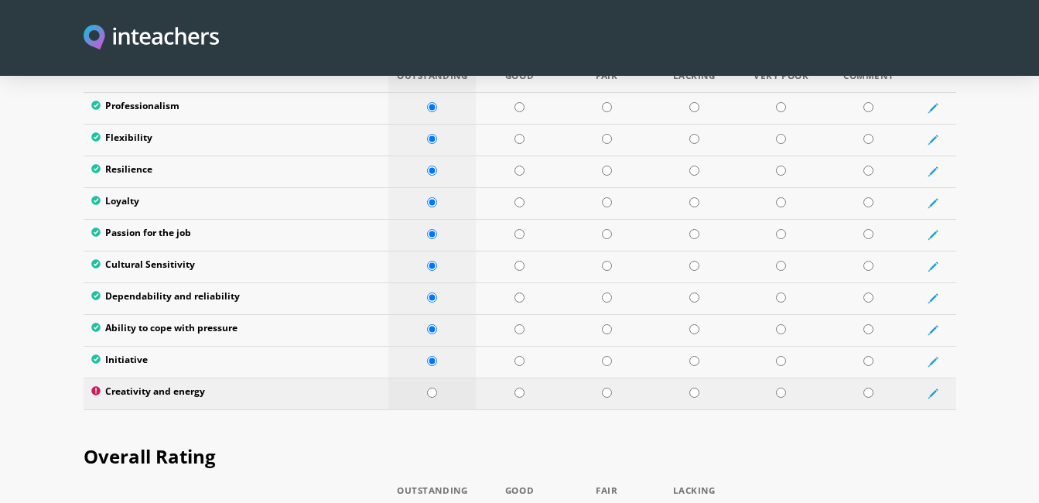
radio input "true"
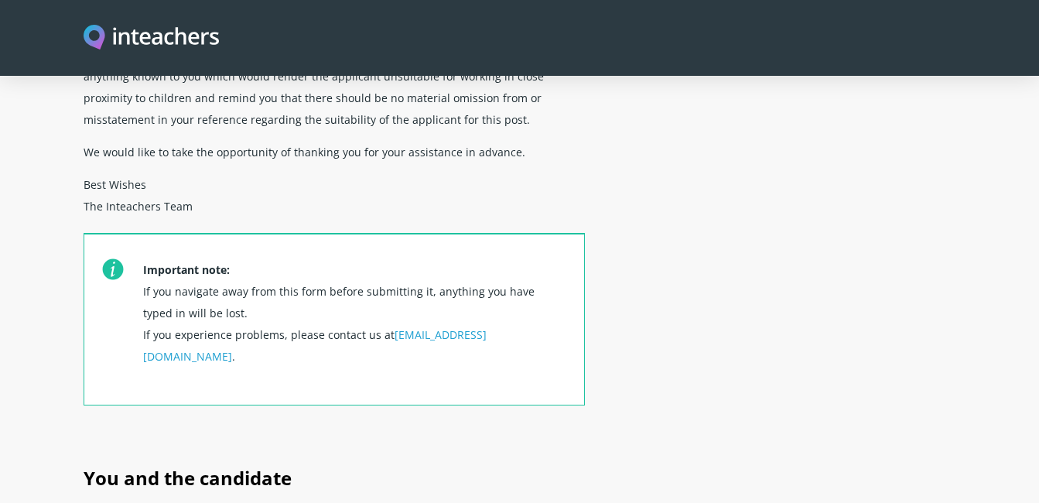
scroll to position [804, 0]
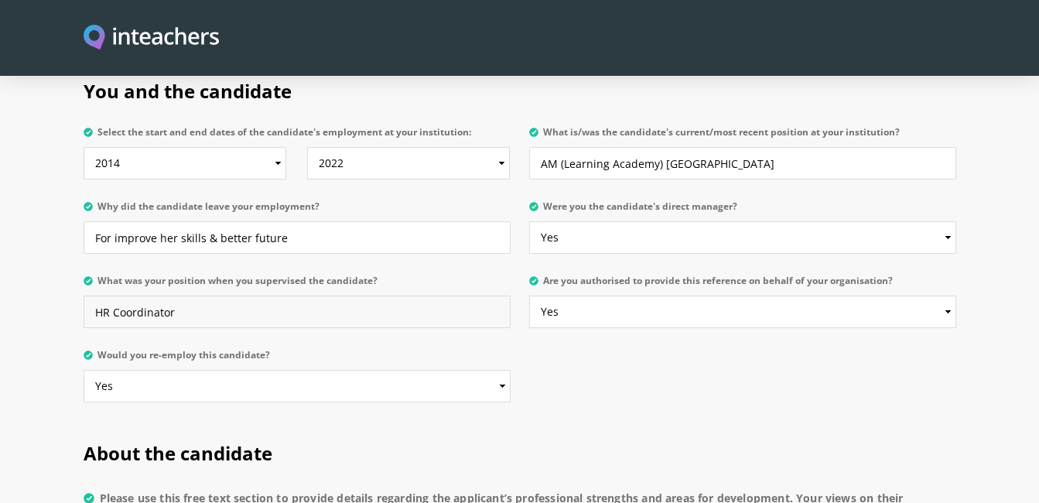
click at [199, 296] on input "HR Coordinator" at bounding box center [297, 312] width 427 height 33
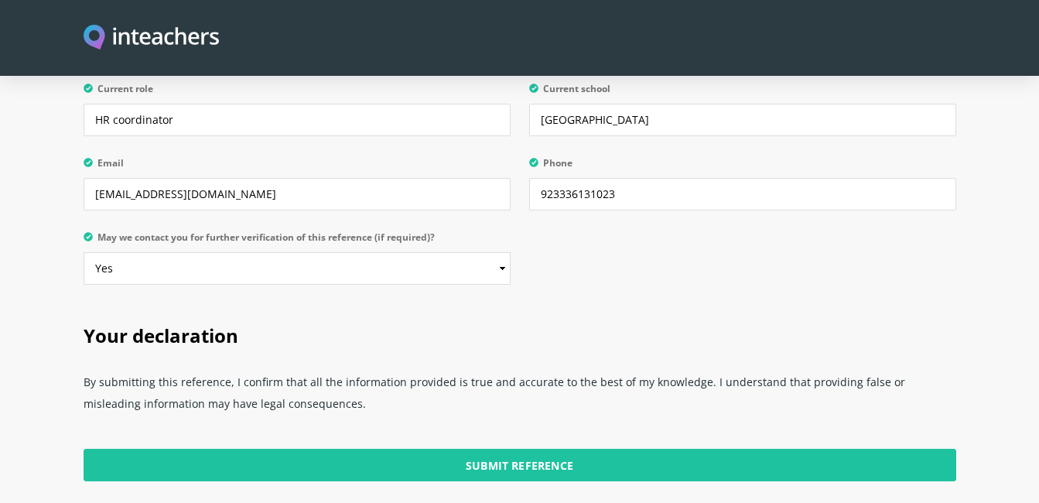
scroll to position [3822, 0]
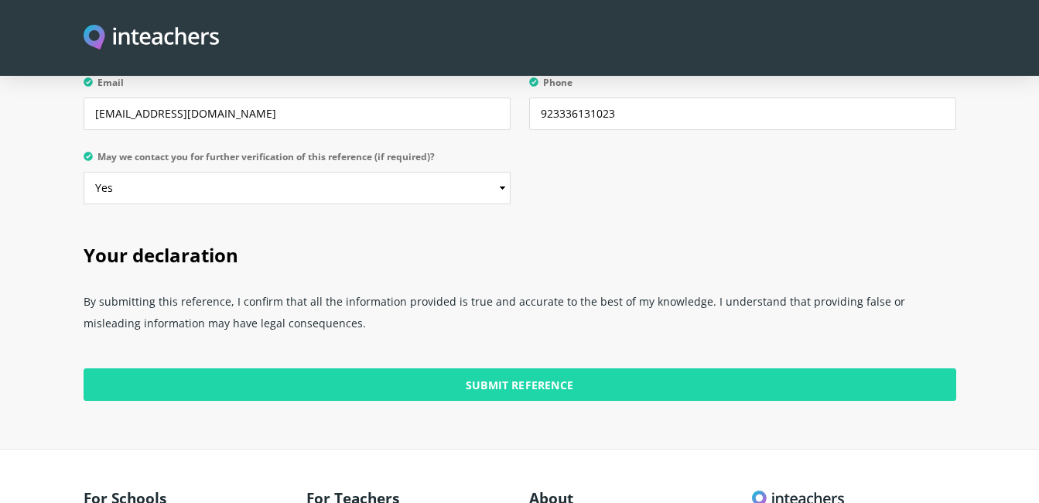
click at [538, 368] on input "Submit Reference" at bounding box center [520, 384] width 873 height 33
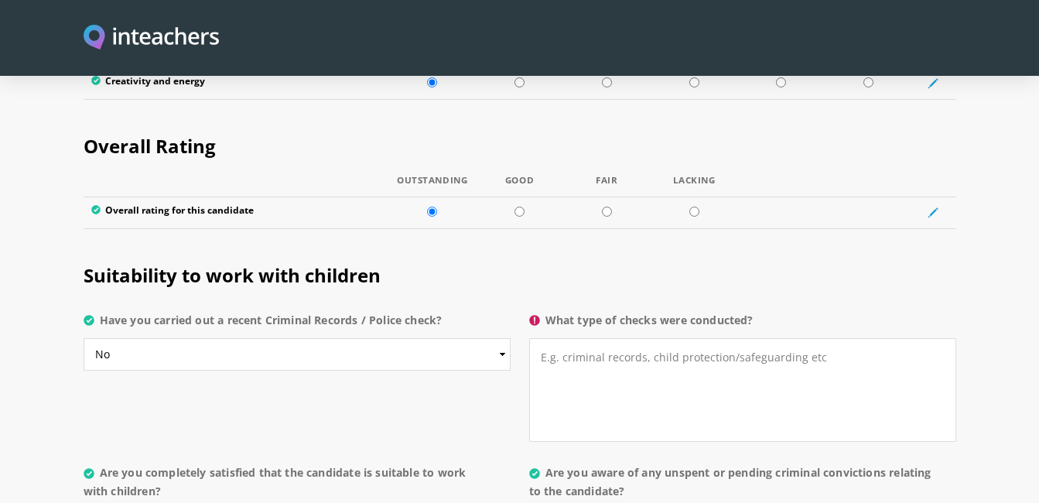
scroll to position [2894, 0]
click at [544, 339] on textarea "What type of checks were conducted?" at bounding box center [742, 391] width 427 height 104
click at [546, 339] on textarea "What type of checks were conducted?" at bounding box center [742, 391] width 427 height 104
drag, startPoint x: 549, startPoint y: 275, endPoint x: 769, endPoint y: 270, distance: 219.8
click at [769, 312] on label "What type of checks were conducted?" at bounding box center [742, 326] width 427 height 28
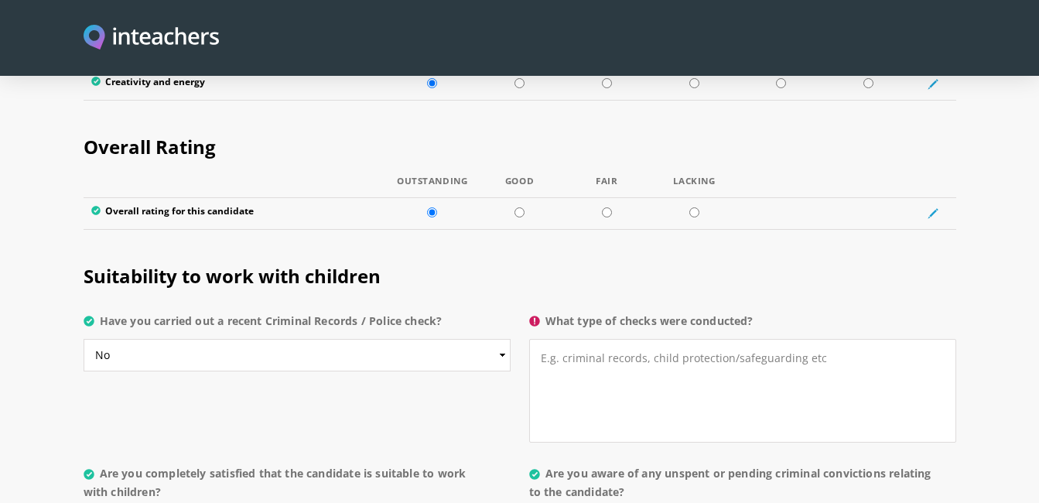
copy label "What type of checks were conducted?"
click at [547, 339] on textarea "What type of checks were conducted?" at bounding box center [742, 391] width 427 height 104
paste textarea "CNIC Verification (NADRA)"
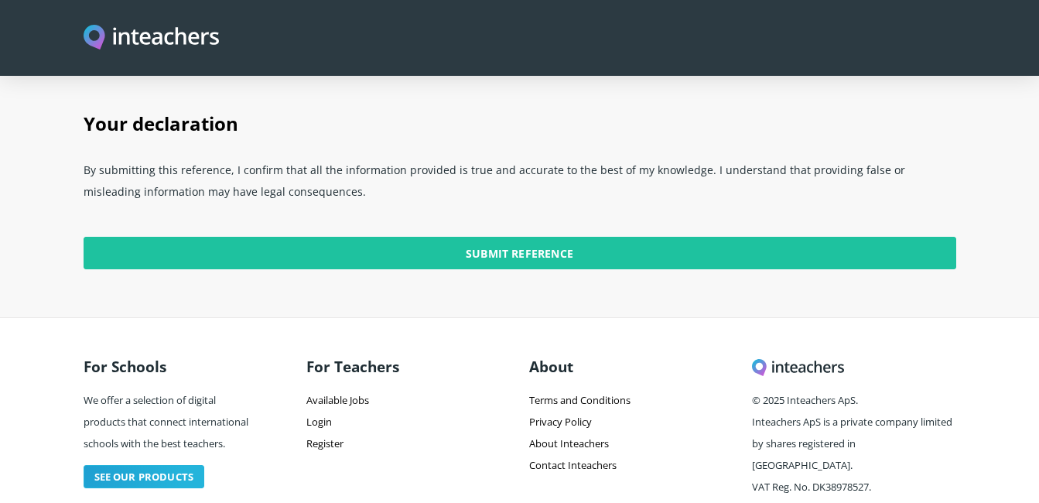
scroll to position [3955, 0]
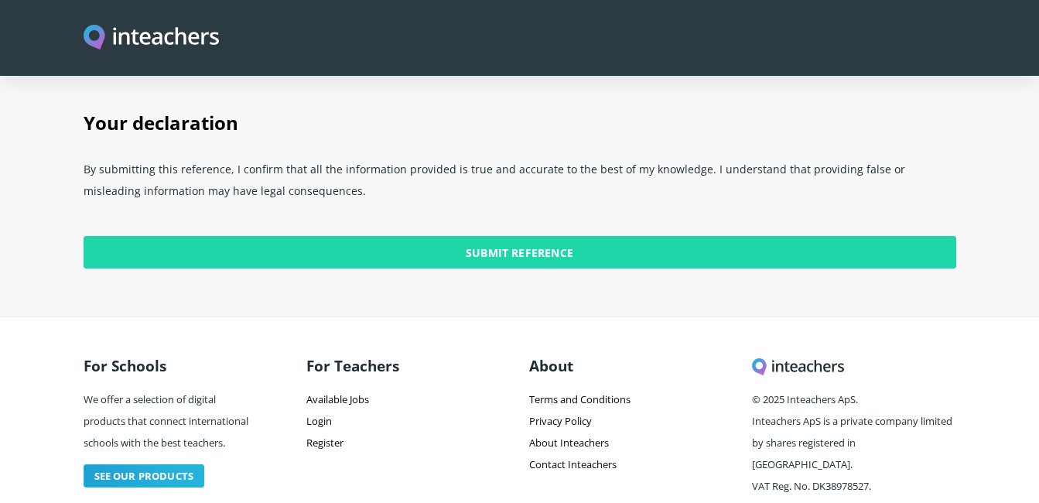
type textarea "1. CNIC Verification (NADRA)"
click at [496, 236] on input "Submit Reference" at bounding box center [520, 252] width 873 height 33
